Goal: Check status: Check status

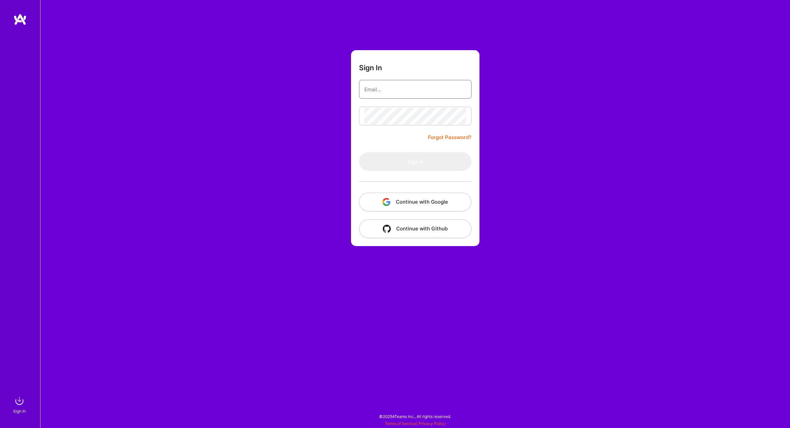
type input "[PERSON_NAME][EMAIL_ADDRESS][DOMAIN_NAME]"
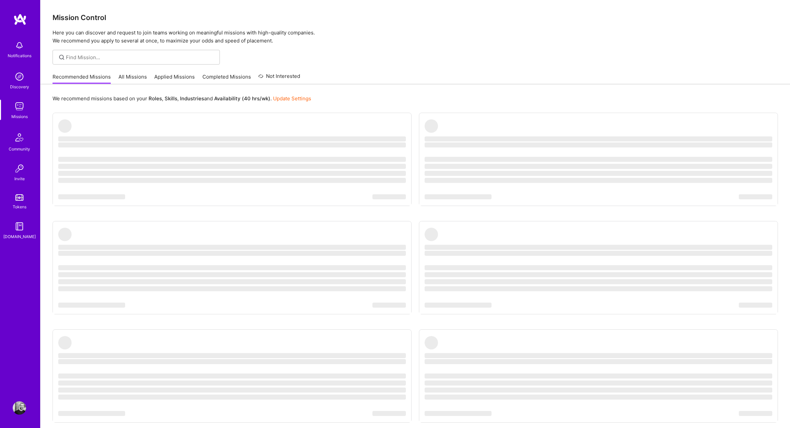
click at [171, 79] on link "Applied Missions" at bounding box center [174, 78] width 40 height 11
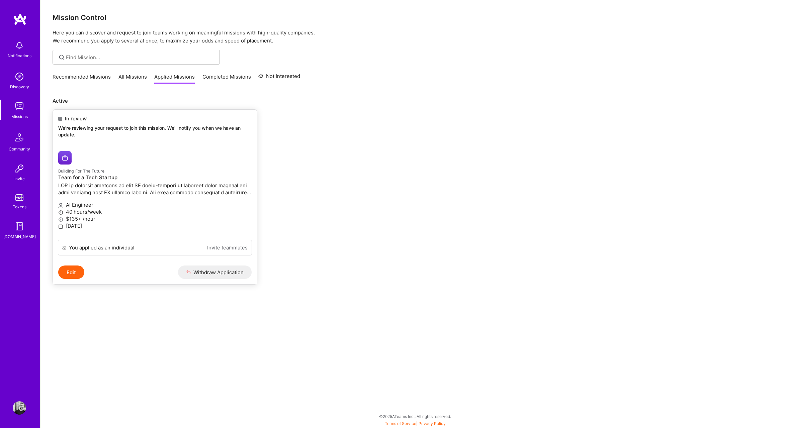
click at [183, 133] on p "We're reviewing your request to join this mission. We'll notify you when we hav…" at bounding box center [154, 131] width 193 height 13
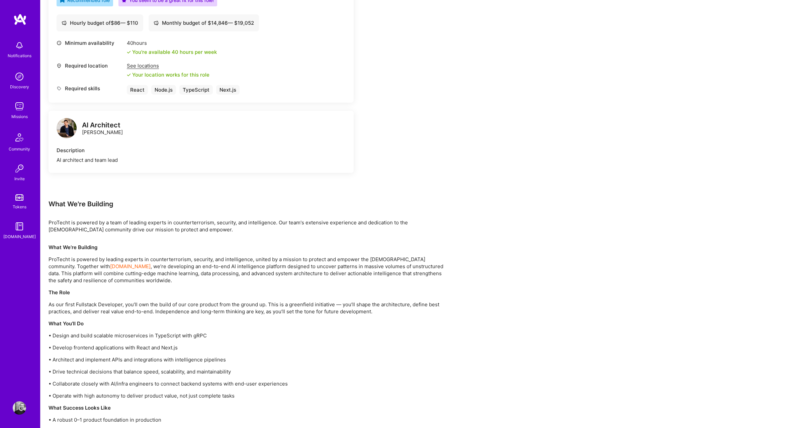
scroll to position [257, 0]
